Goal: Find contact information: Find contact information

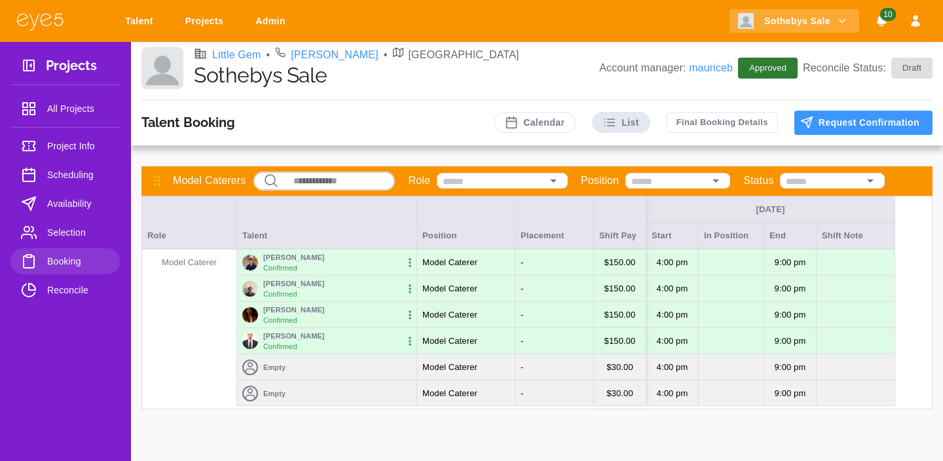
click at [251, 341] on img at bounding box center [250, 341] width 16 height 16
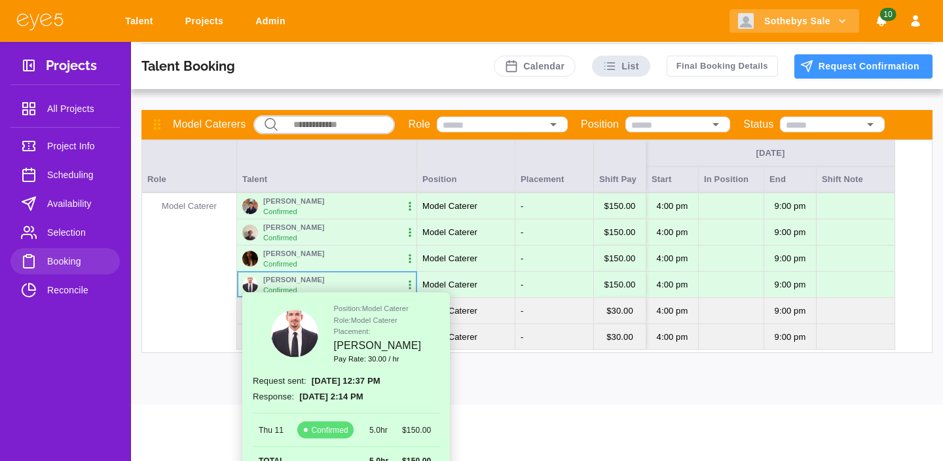
scroll to position [81, 0]
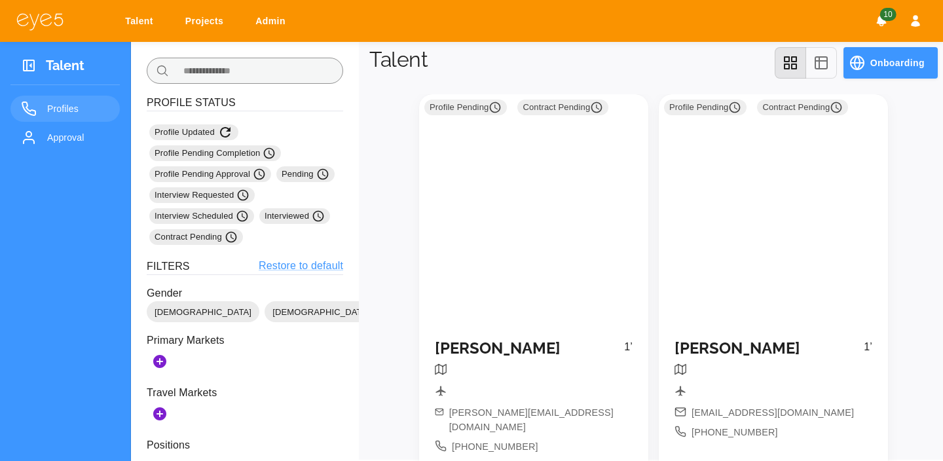
click at [227, 73] on input "text" at bounding box center [258, 71] width 169 height 26
type input "*******"
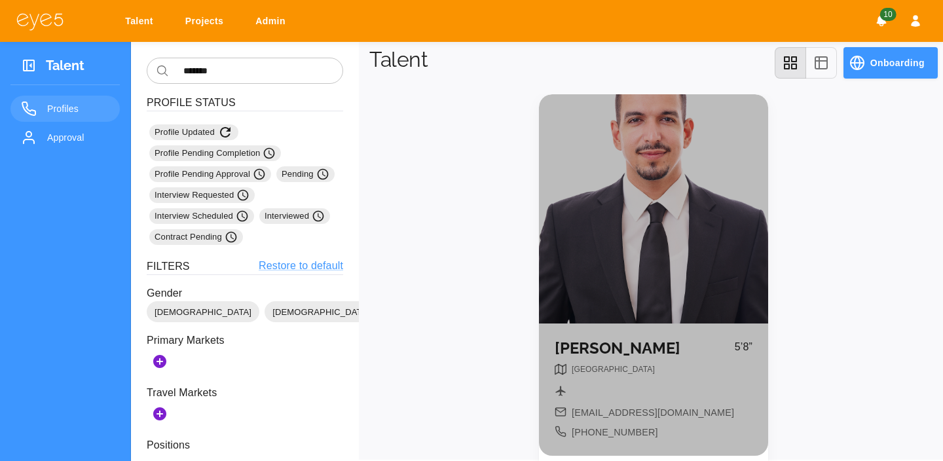
click at [651, 267] on div at bounding box center [653, 208] width 229 height 229
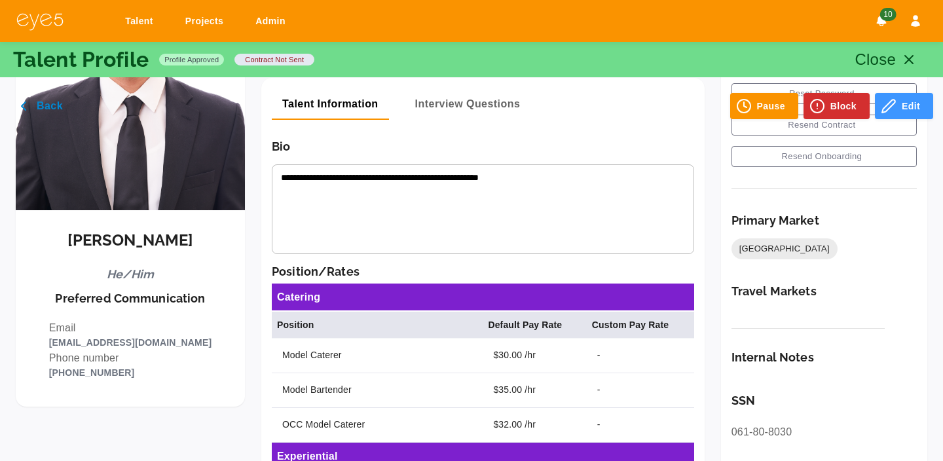
scroll to position [138, 0]
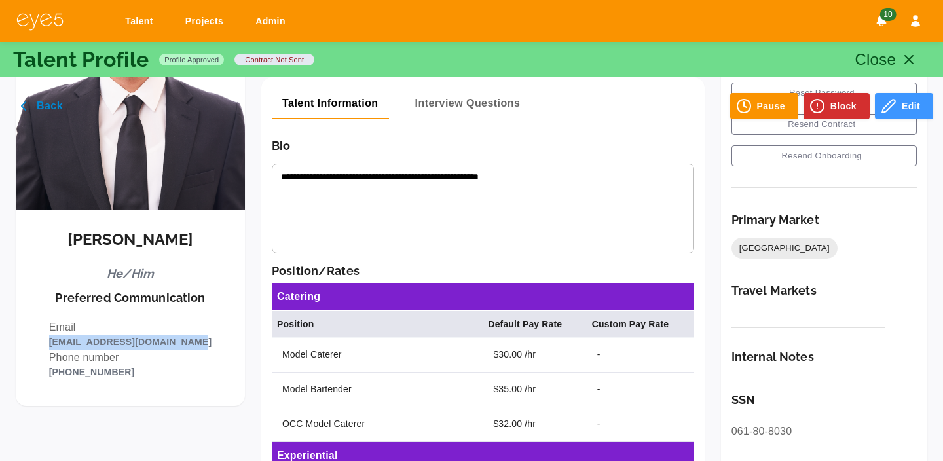
drag, startPoint x: 195, startPoint y: 342, endPoint x: 65, endPoint y: 341, distance: 129.7
click at [65, 341] on p "carlosraulperalta@gmail.com" at bounding box center [130, 342] width 162 height 14
copy p "carlosraulperalta@gmail.com"
